Goal: Task Accomplishment & Management: Use online tool/utility

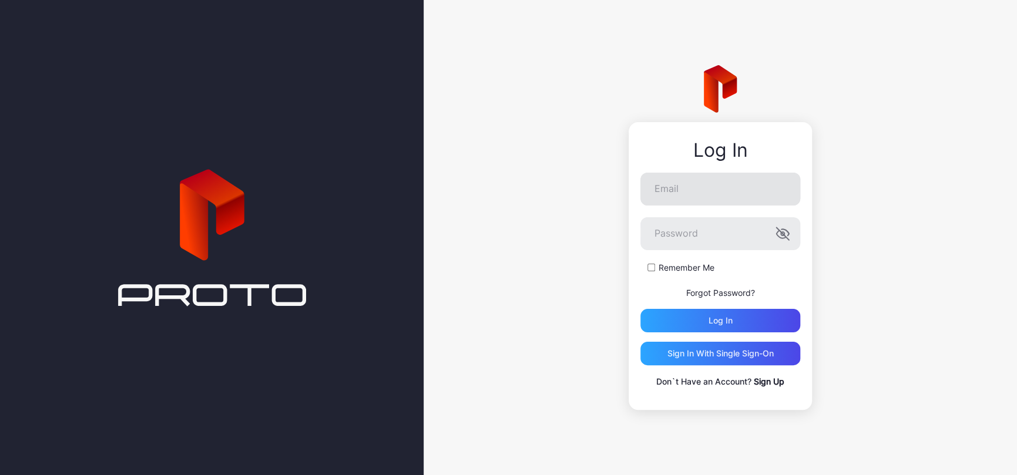
drag, startPoint x: 0, startPoint y: 0, endPoint x: 744, endPoint y: 188, distance: 767.7
click at [738, 113] on div "Log In Email Password Remember Me Forgot Password? Log in Sign in With Single S…" at bounding box center [720, 237] width 593 height 475
click at [741, 204] on input "Email" at bounding box center [720, 189] width 160 height 33
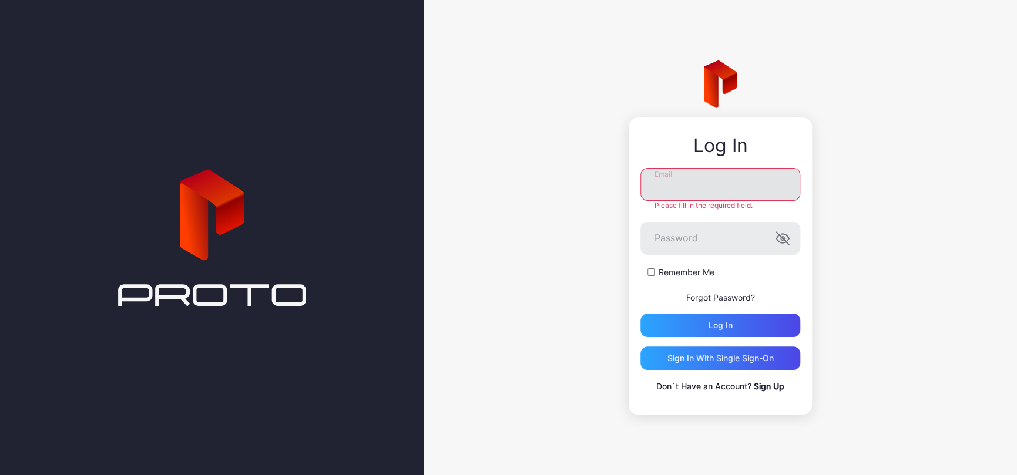
type input "**********"
click at [769, 328] on div "Log in" at bounding box center [720, 325] width 160 height 23
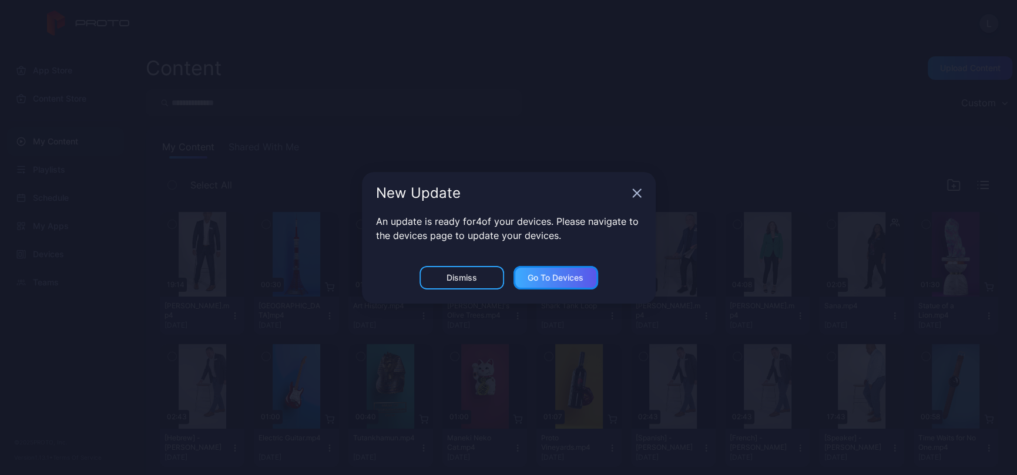
click at [552, 279] on div "Go to devices" at bounding box center [556, 277] width 56 height 9
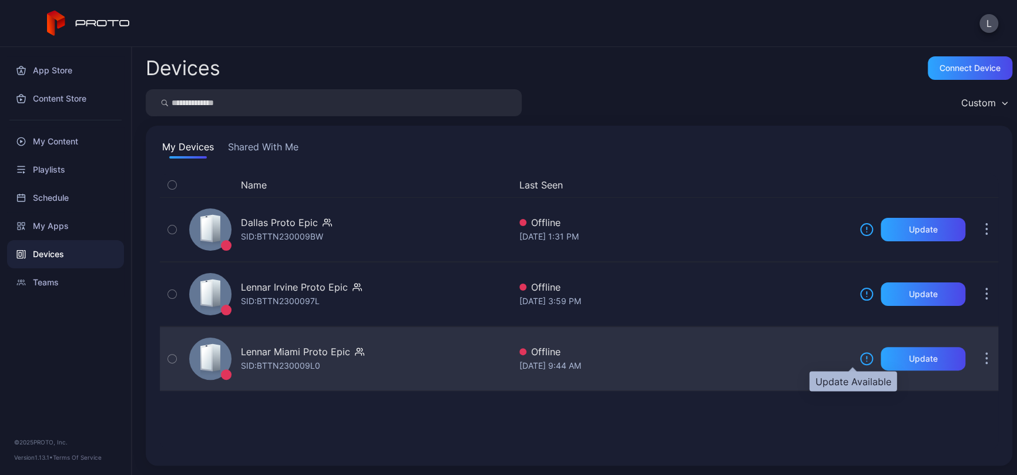
click at [859, 356] on icon at bounding box center [866, 359] width 14 height 14
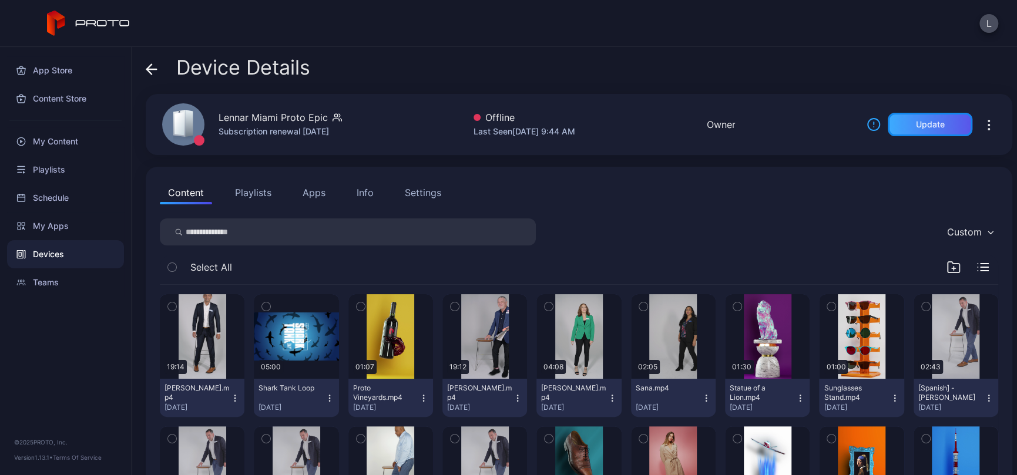
click at [907, 117] on div "Update" at bounding box center [930, 124] width 85 height 23
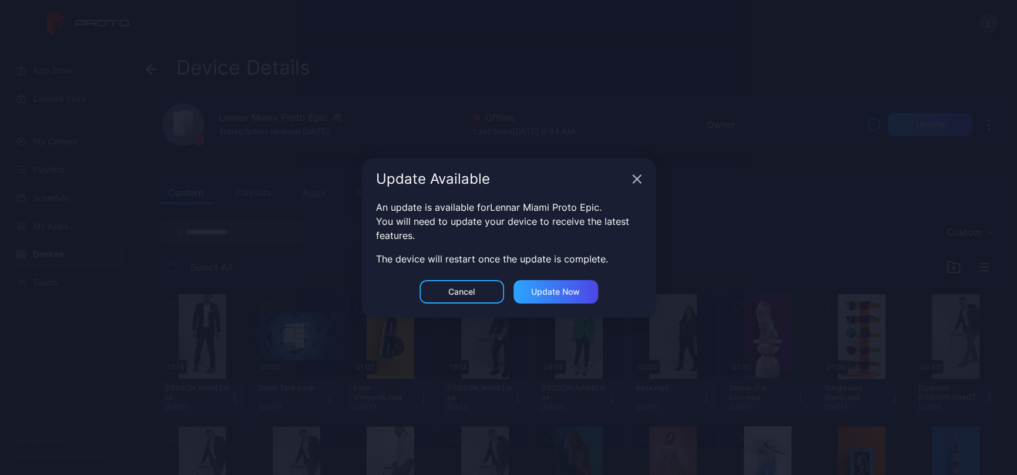
click at [637, 180] on icon "button" at bounding box center [637, 179] width 8 height 8
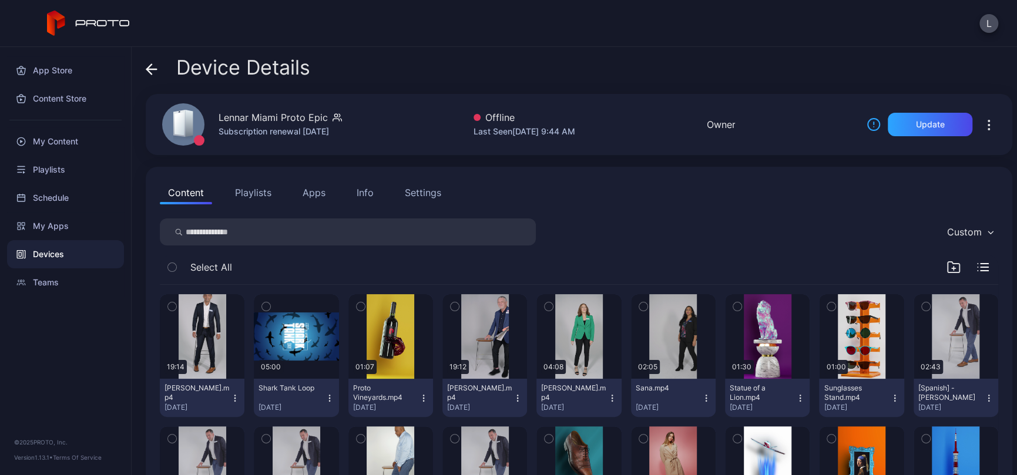
click at [463, 121] on div "Lennar Miami Proto Epic Subscription renewal [DATE] Offline Last Seen [DATE] 9:…" at bounding box center [579, 124] width 867 height 61
click at [337, 114] on icon "button" at bounding box center [335, 115] width 3 height 3
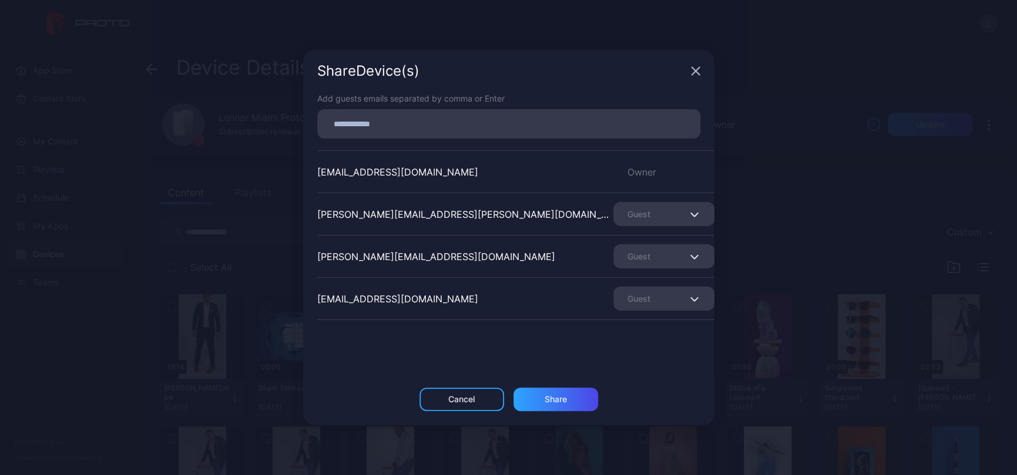
click at [694, 73] on icon "button" at bounding box center [695, 72] width 8 height 8
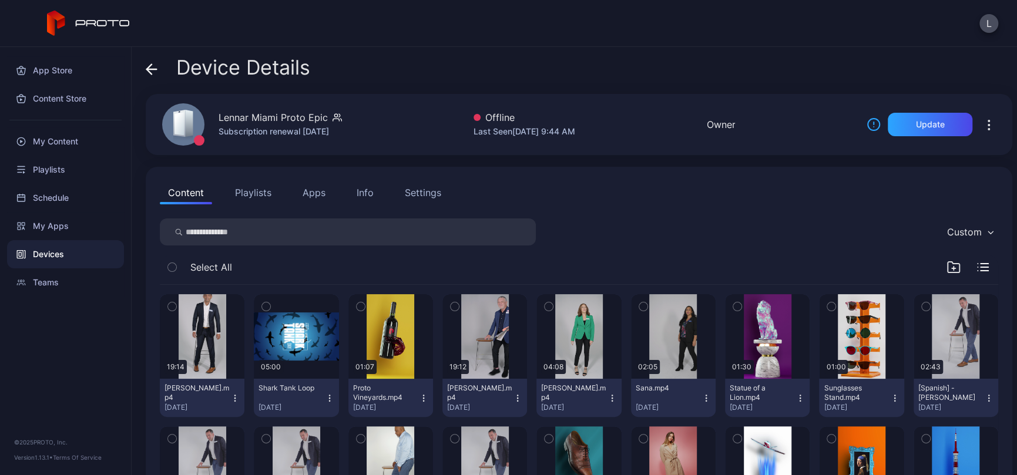
click at [155, 68] on icon at bounding box center [152, 69] width 12 height 12
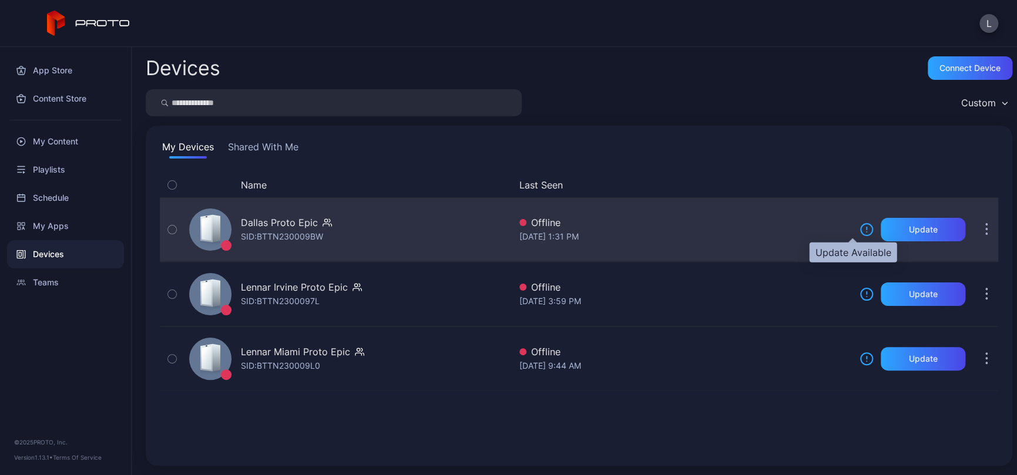
click at [859, 230] on icon at bounding box center [866, 230] width 14 height 14
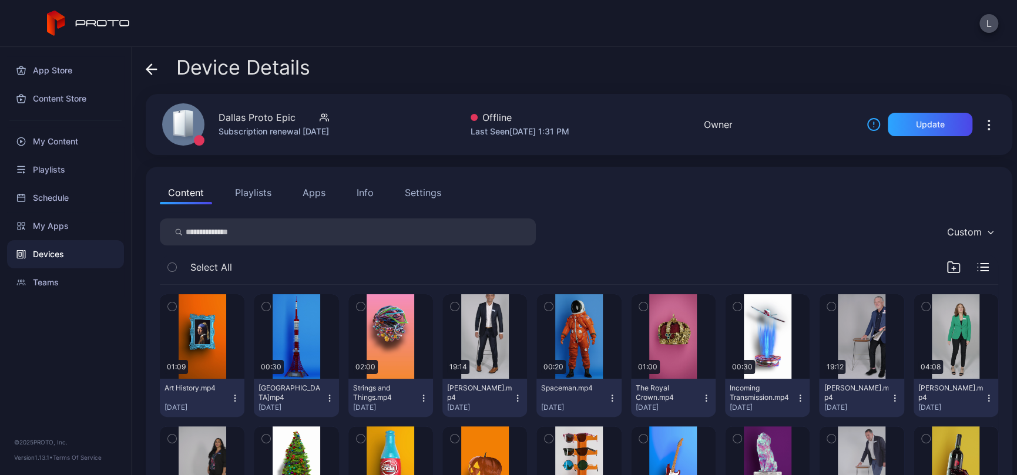
click at [867, 116] on div "Update" at bounding box center [920, 124] width 106 height 23
click at [874, 125] on icon at bounding box center [874, 123] width 0 height 2
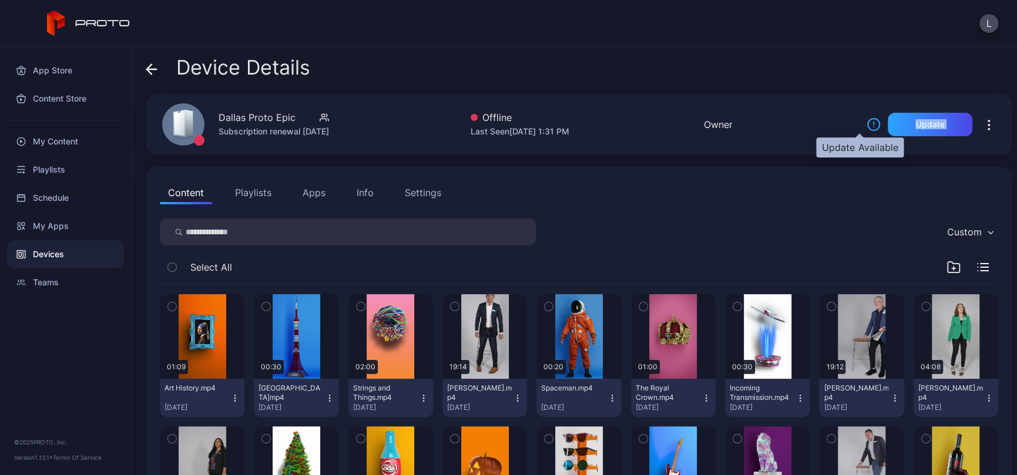
click at [874, 125] on icon at bounding box center [874, 123] width 0 height 2
click at [149, 68] on icon at bounding box center [152, 69] width 12 height 12
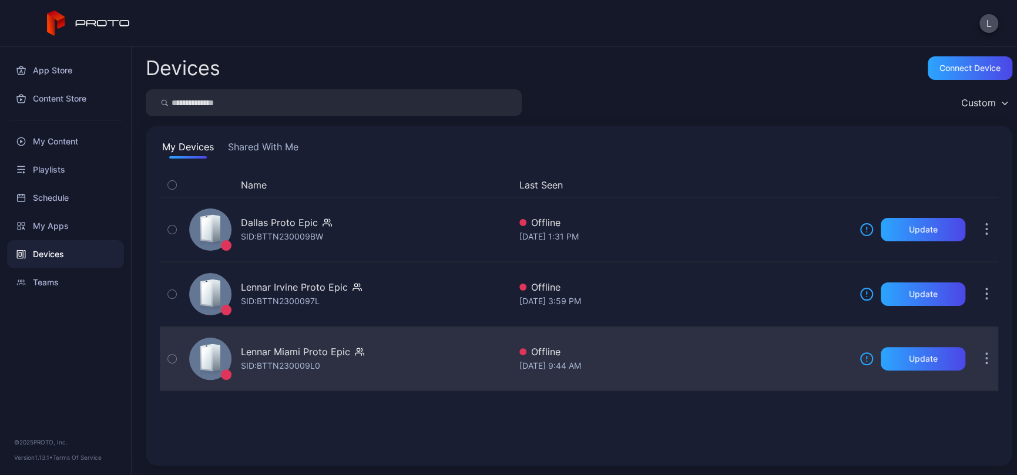
click at [975, 359] on button "button" at bounding box center [986, 358] width 23 height 23
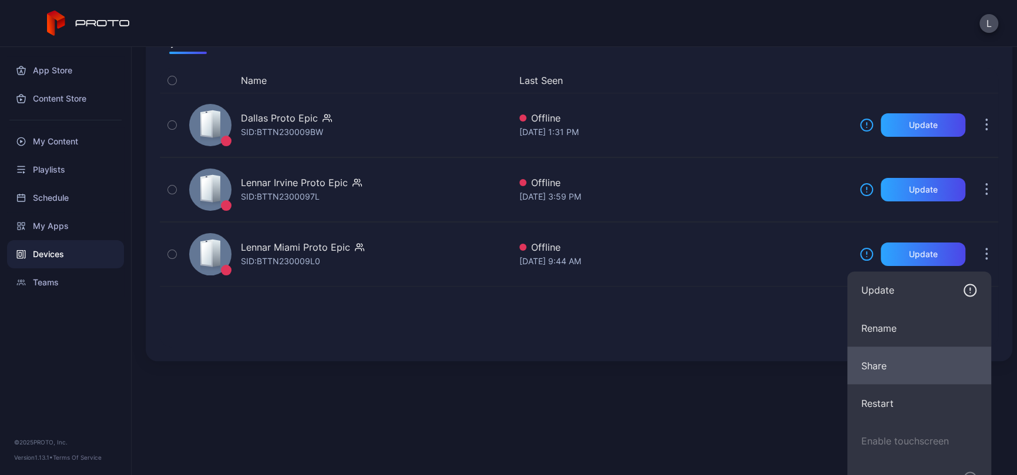
scroll to position [117, 0]
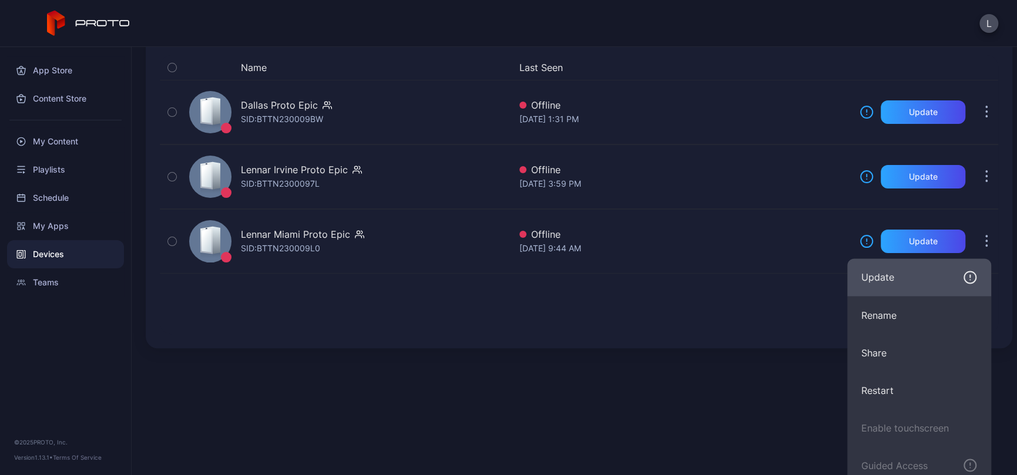
click at [972, 280] on icon "button" at bounding box center [970, 277] width 14 height 14
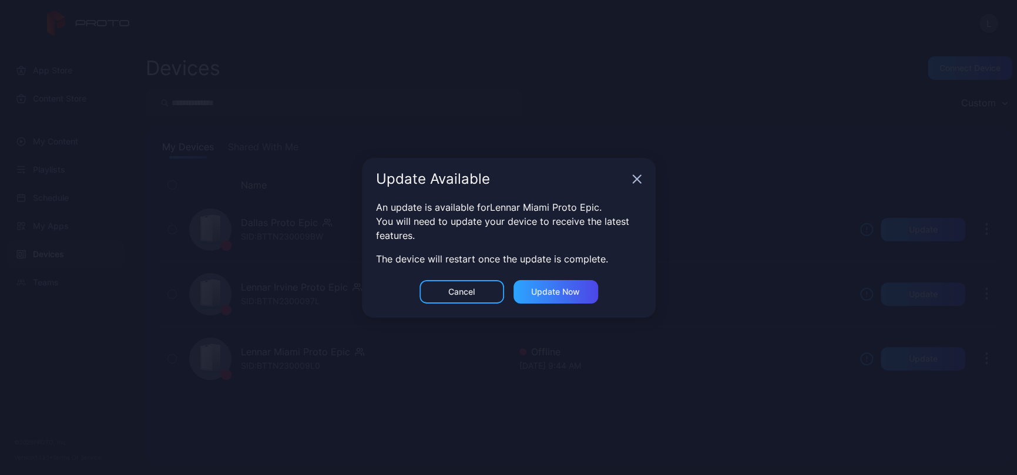
click at [635, 181] on icon "button" at bounding box center [637, 179] width 8 height 8
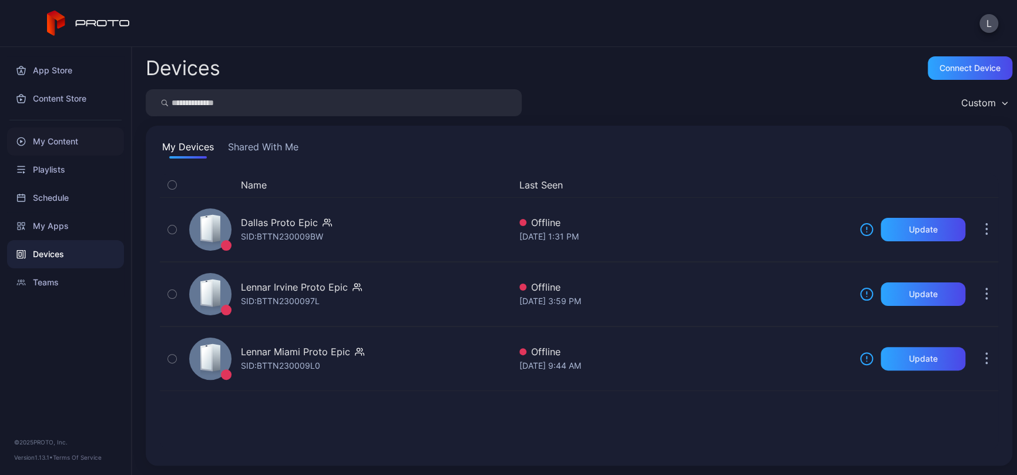
click at [52, 142] on div "My Content" at bounding box center [65, 141] width 117 height 28
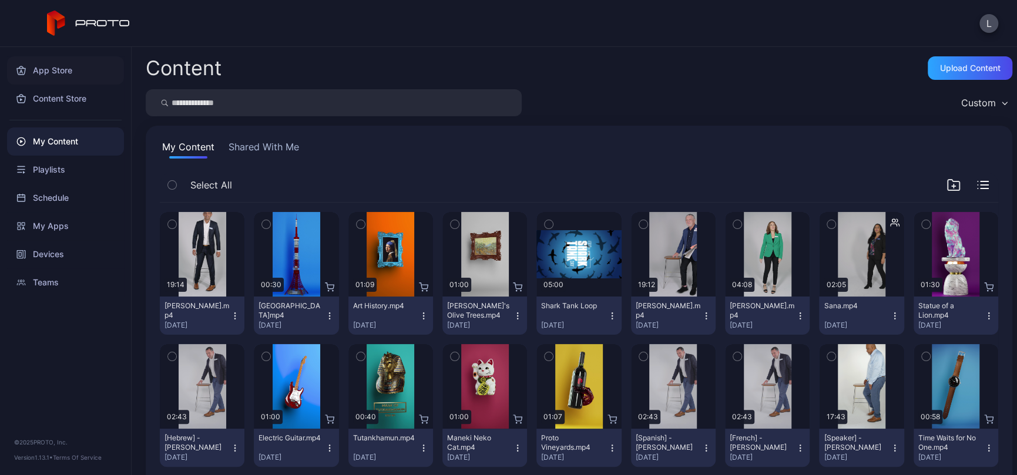
click at [81, 67] on div "App Store" at bounding box center [65, 70] width 117 height 28
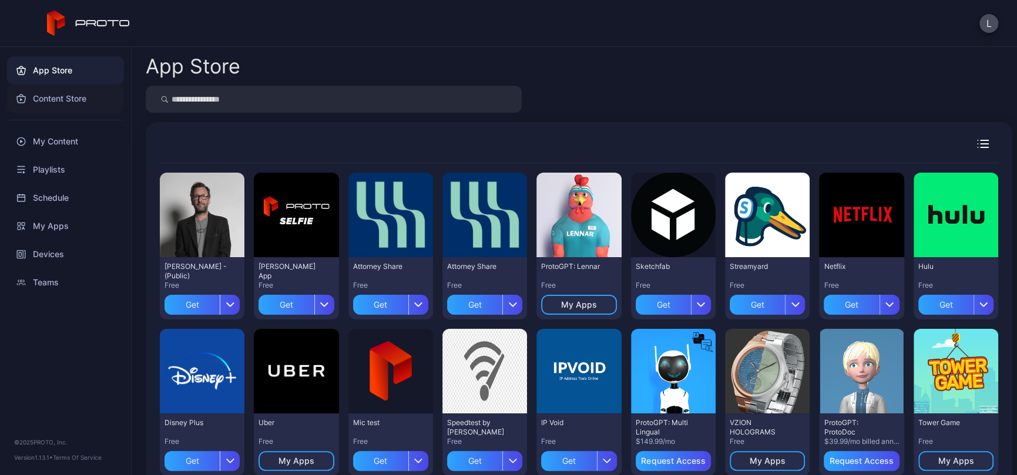
click at [75, 98] on div "Content Store" at bounding box center [65, 99] width 117 height 28
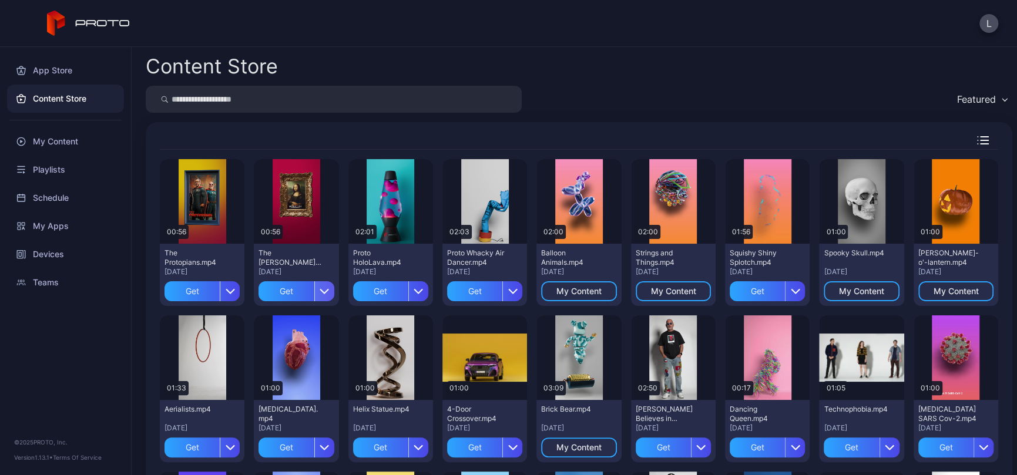
click at [334, 290] on div "button" at bounding box center [324, 291] width 20 height 20
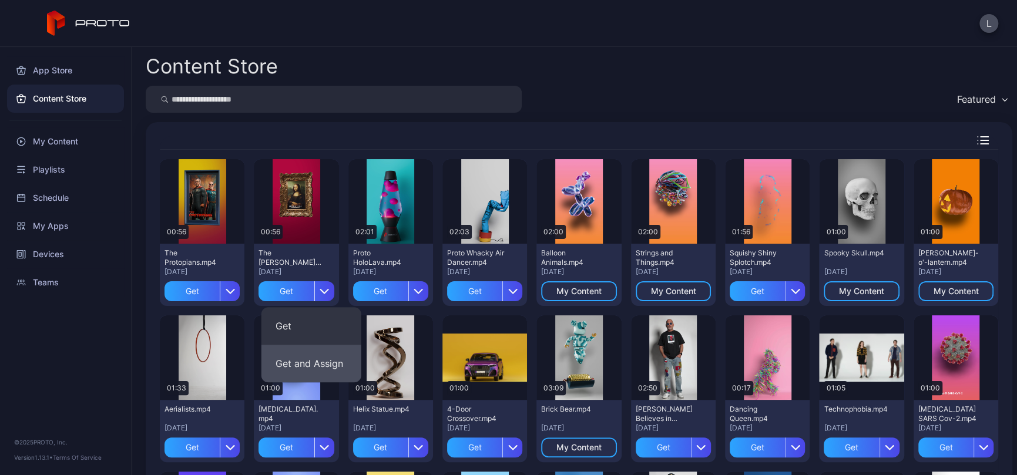
click at [340, 353] on button "Get and Assign" at bounding box center [311, 364] width 100 height 38
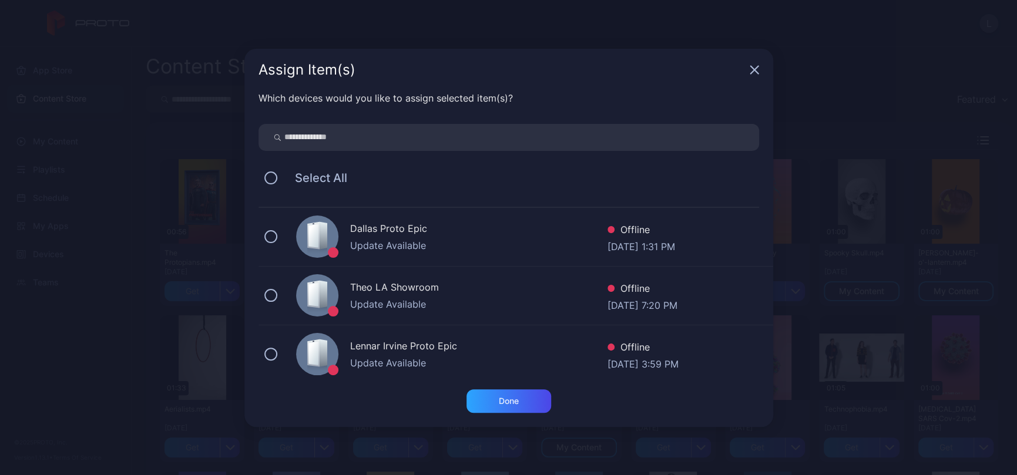
click at [277, 174] on div "Select All" at bounding box center [508, 178] width 501 height 25
click at [272, 170] on div "Select All" at bounding box center [508, 178] width 501 height 25
click at [274, 179] on button at bounding box center [270, 178] width 13 height 13
click at [522, 401] on div "Done" at bounding box center [508, 400] width 85 height 23
click at [536, 400] on button "Done" at bounding box center [508, 400] width 85 height 23
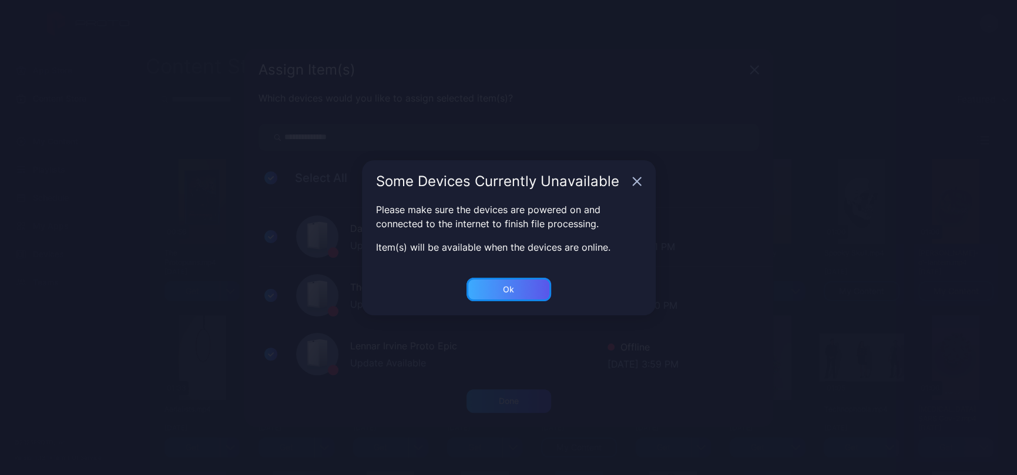
click at [535, 287] on div "Ok" at bounding box center [508, 289] width 85 height 23
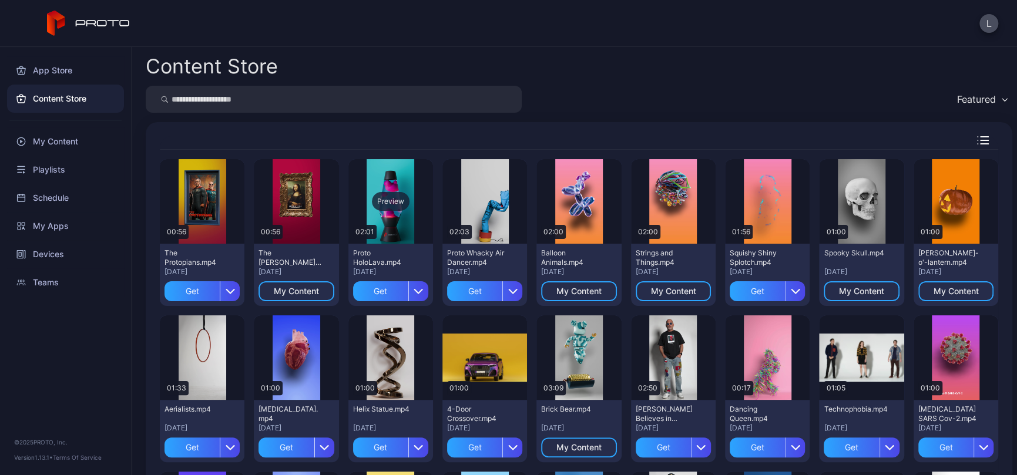
click at [409, 204] on div "Preview" at bounding box center [391, 201] width 38 height 19
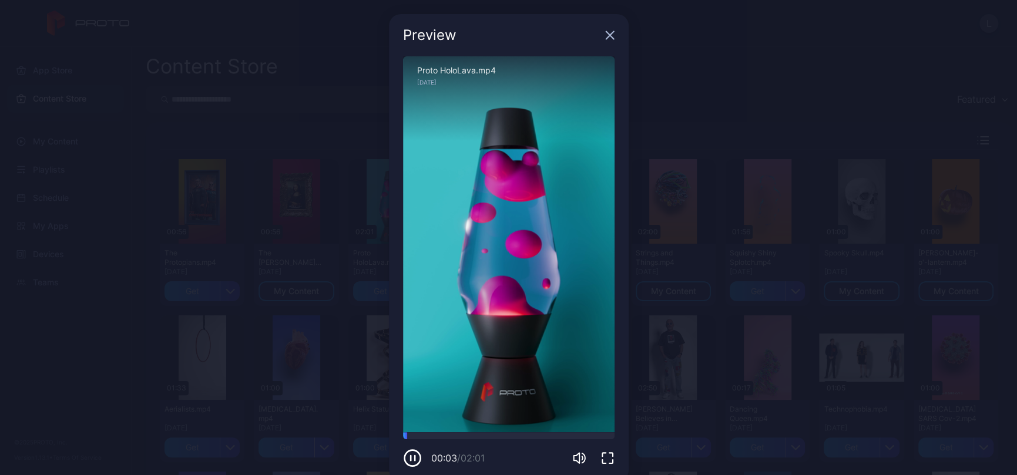
click at [606, 35] on icon "button" at bounding box center [609, 35] width 9 height 9
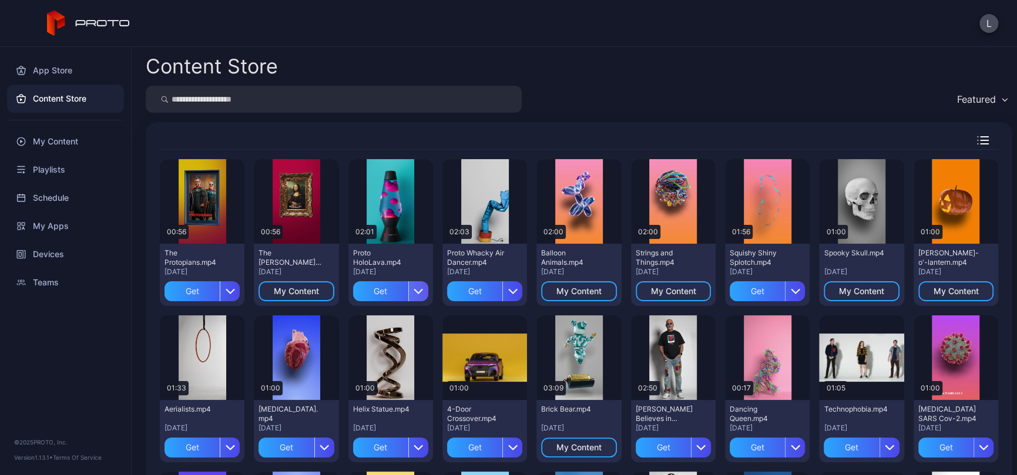
click at [428, 285] on div "button" at bounding box center [418, 291] width 20 height 20
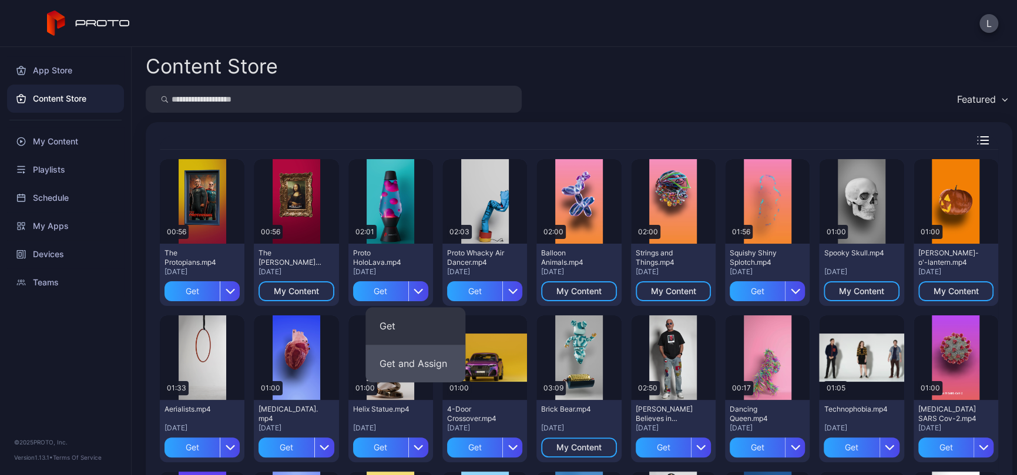
click at [432, 362] on button "Get and Assign" at bounding box center [415, 364] width 100 height 38
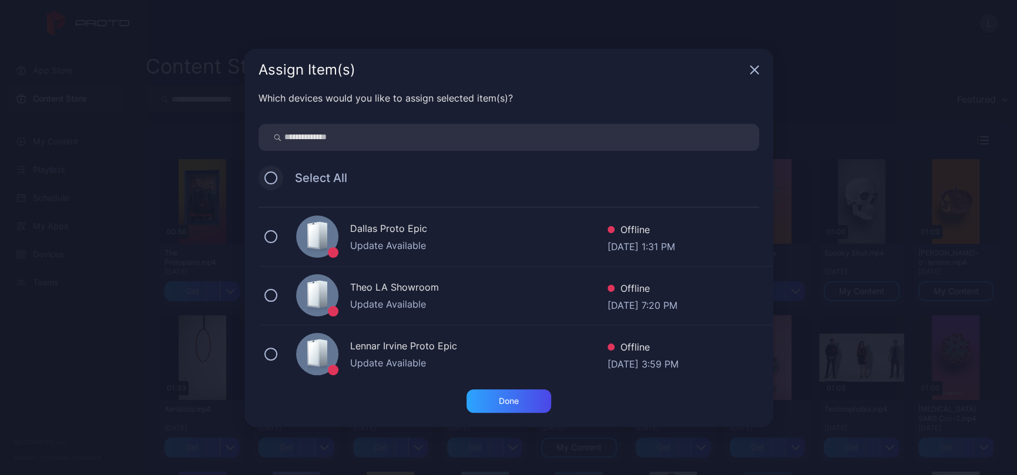
click at [270, 173] on button at bounding box center [270, 178] width 13 height 13
click at [493, 395] on div "Done" at bounding box center [508, 400] width 85 height 23
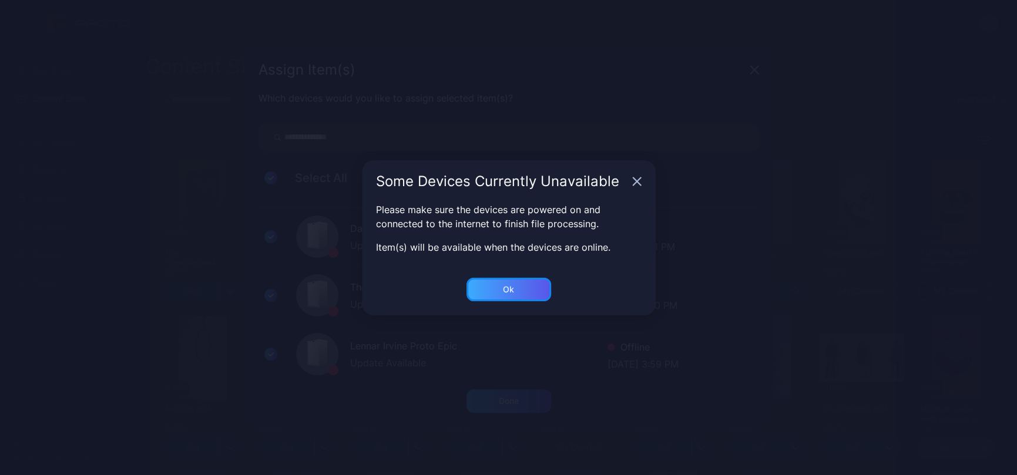
click at [541, 283] on div "Ok" at bounding box center [508, 289] width 85 height 23
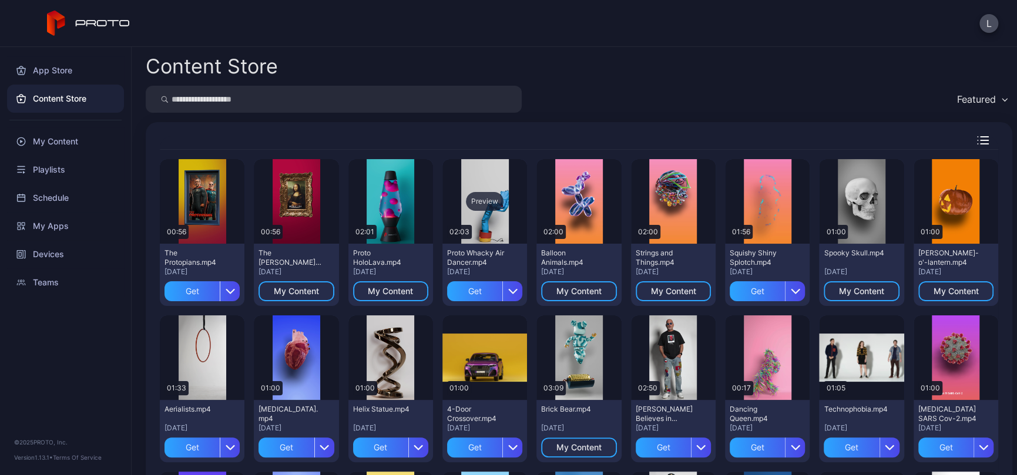
click at [503, 195] on div "Preview" at bounding box center [485, 201] width 38 height 19
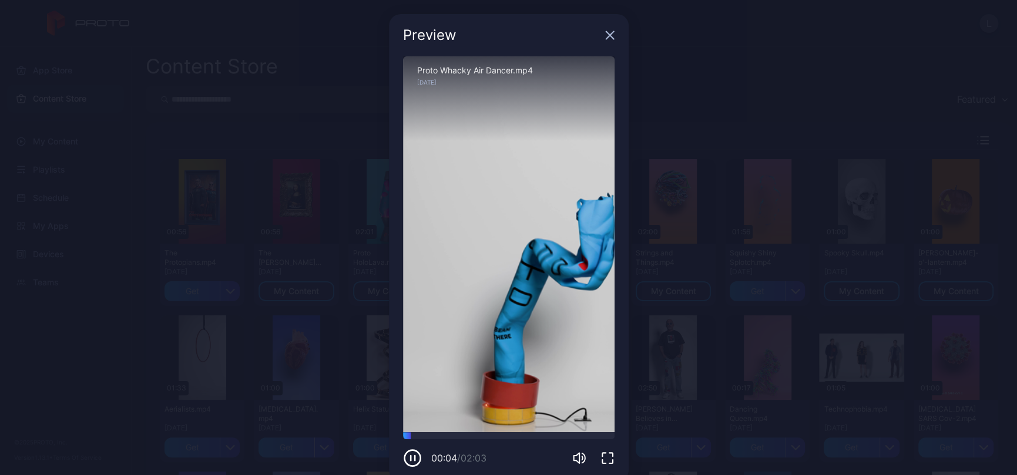
click at [605, 35] on icon "button" at bounding box center [609, 35] width 9 height 9
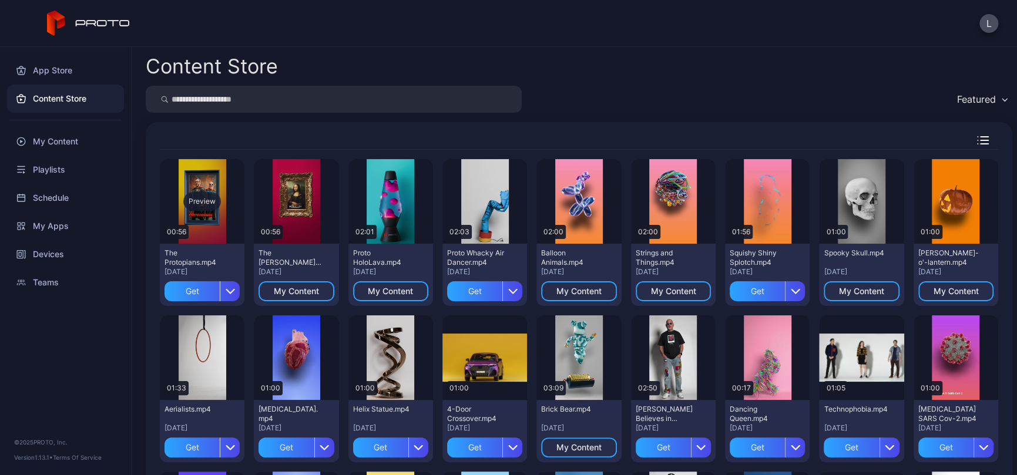
click at [210, 199] on div "Preview" at bounding box center [202, 201] width 38 height 19
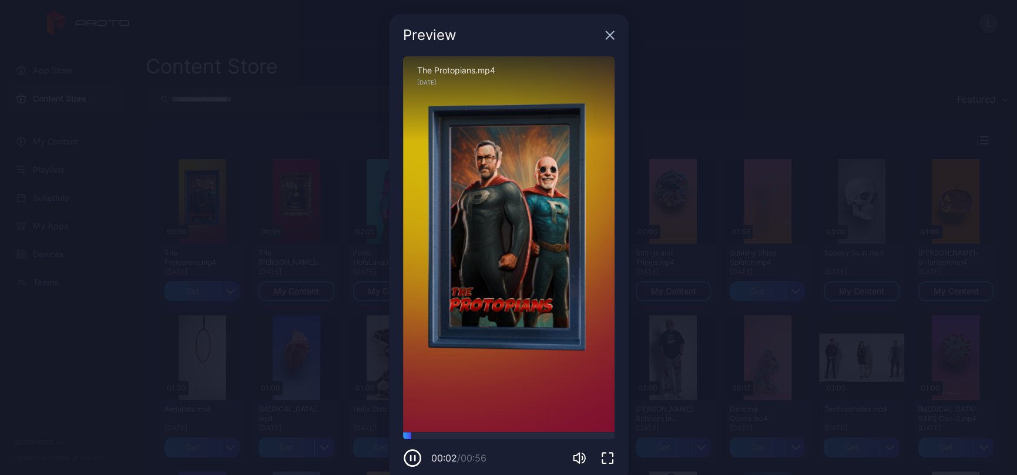
click at [605, 33] on icon "button" at bounding box center [609, 35] width 9 height 9
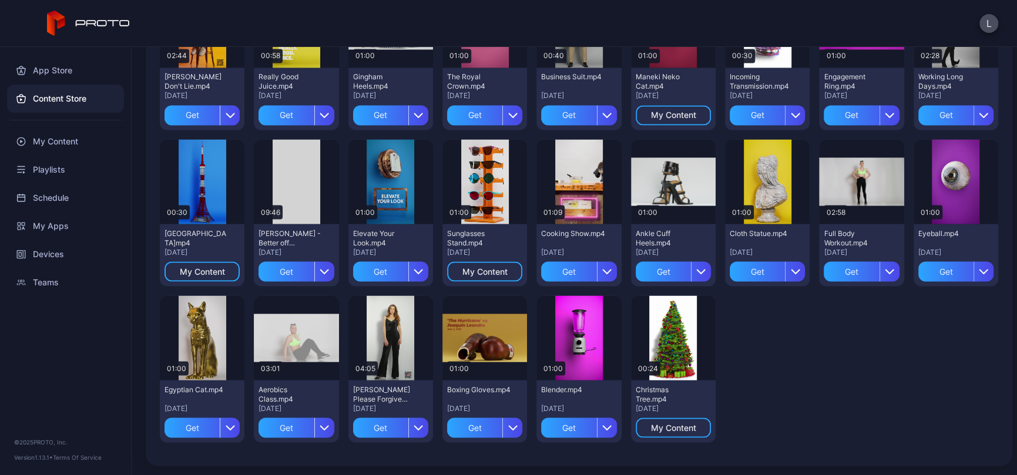
scroll to position [1426, 0]
click at [57, 64] on div "App Store" at bounding box center [65, 70] width 117 height 28
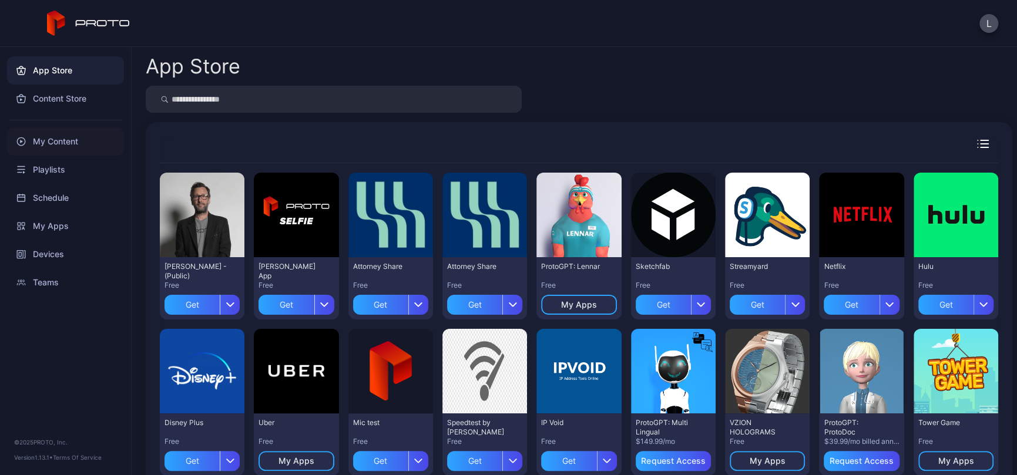
click at [70, 132] on div "My Content" at bounding box center [65, 141] width 117 height 28
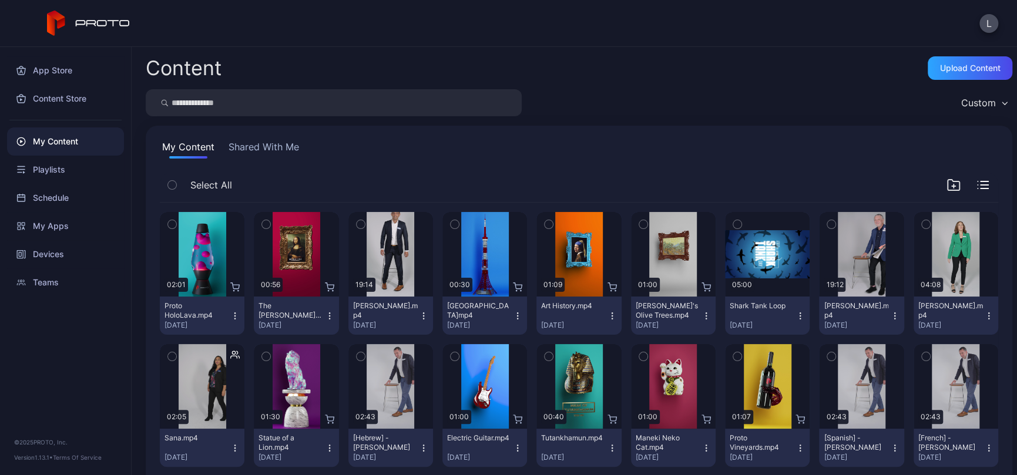
click at [711, 315] on icon "button" at bounding box center [705, 315] width 9 height 9
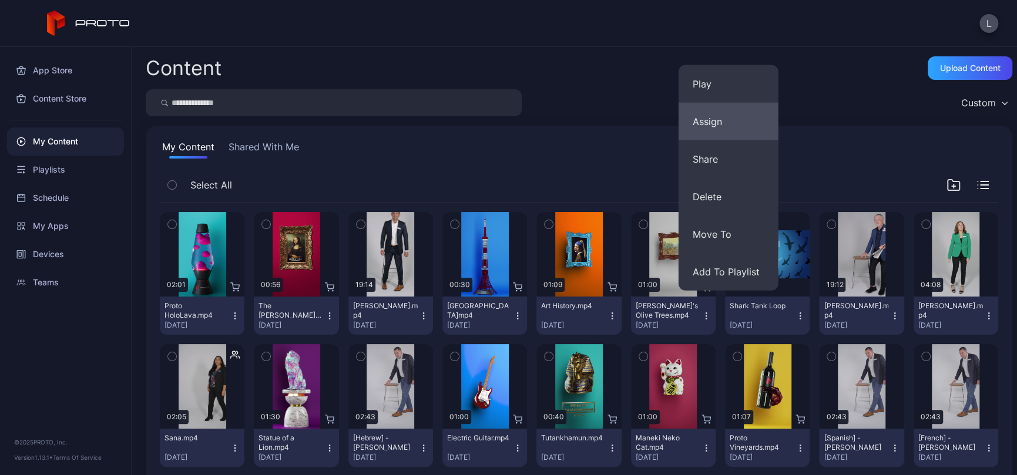
click at [732, 115] on button "Assign" at bounding box center [729, 122] width 100 height 38
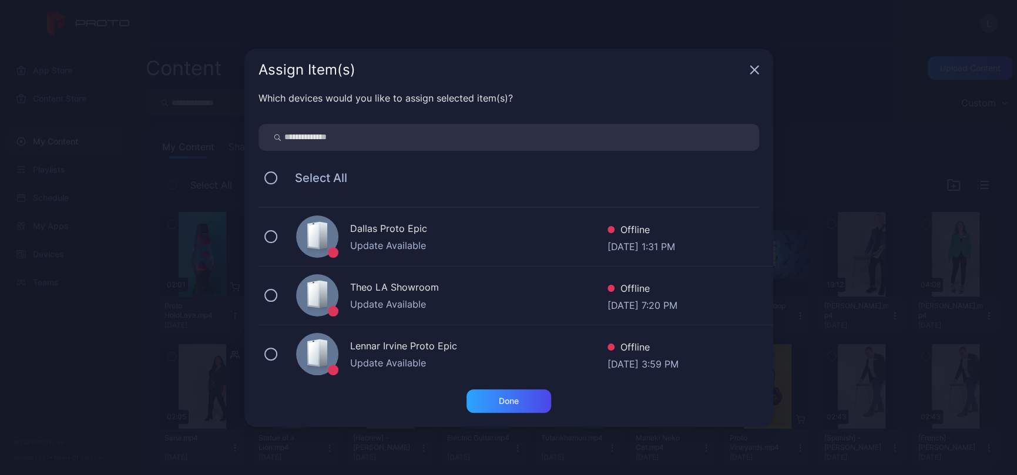
click at [277, 174] on div "Select All" at bounding box center [508, 178] width 501 height 25
click at [274, 175] on button at bounding box center [270, 178] width 13 height 13
click at [499, 401] on div "Done" at bounding box center [509, 401] width 20 height 9
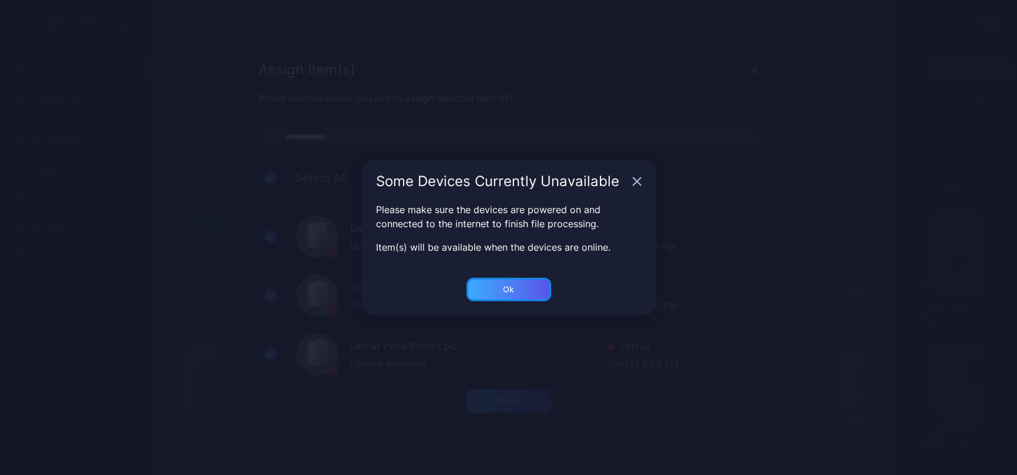
click at [501, 300] on div "Ok" at bounding box center [508, 289] width 85 height 23
